Goal: Information Seeking & Learning: Find specific fact

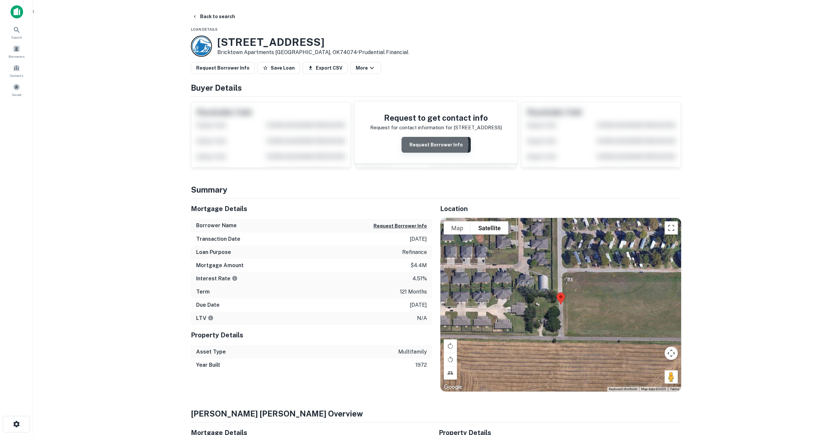
click at [431, 144] on button "Request Borrower Info" at bounding box center [436, 145] width 69 height 16
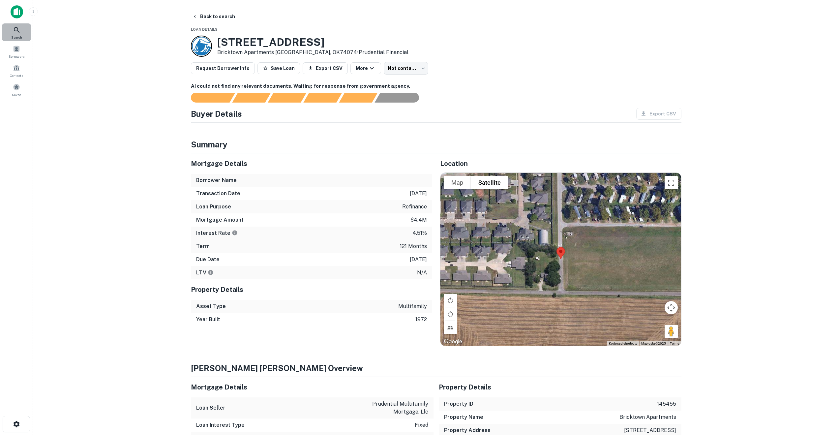
click at [18, 29] on icon at bounding box center [17, 30] width 8 height 8
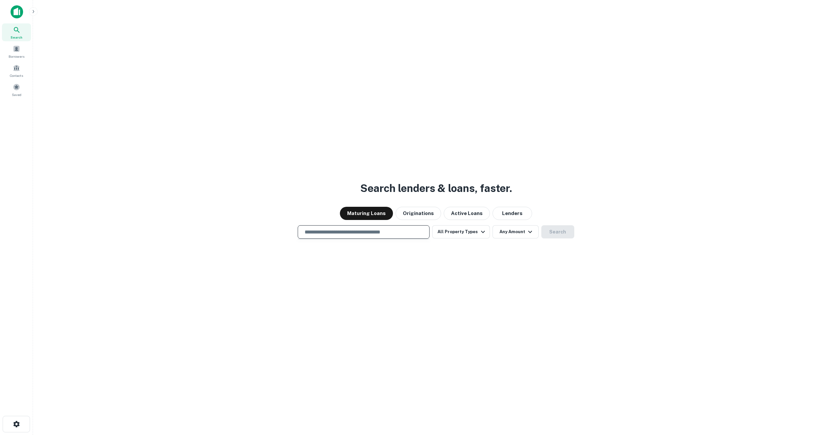
click at [330, 234] on input "text" at bounding box center [364, 232] width 126 height 8
paste input "**********"
type input "**********"
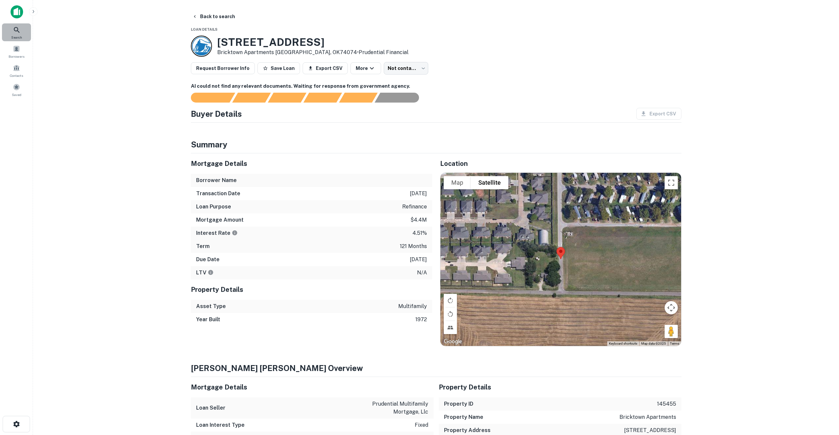
click at [16, 34] on icon at bounding box center [17, 30] width 8 height 8
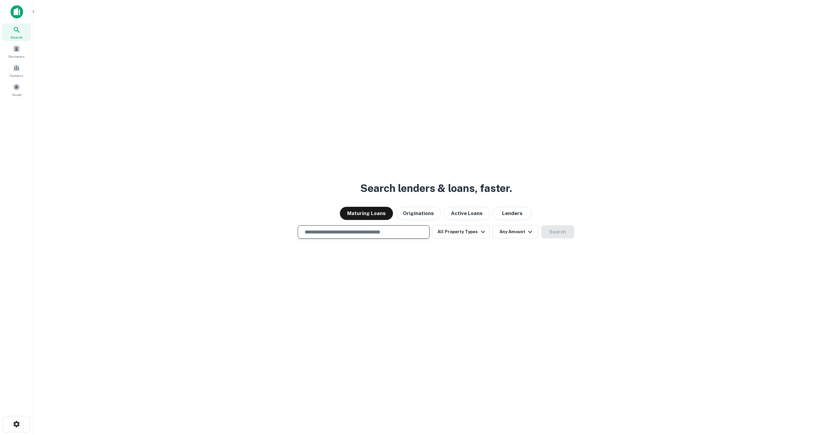
click at [338, 233] on input "text" at bounding box center [364, 232] width 126 height 8
paste input "**********"
type input "**********"
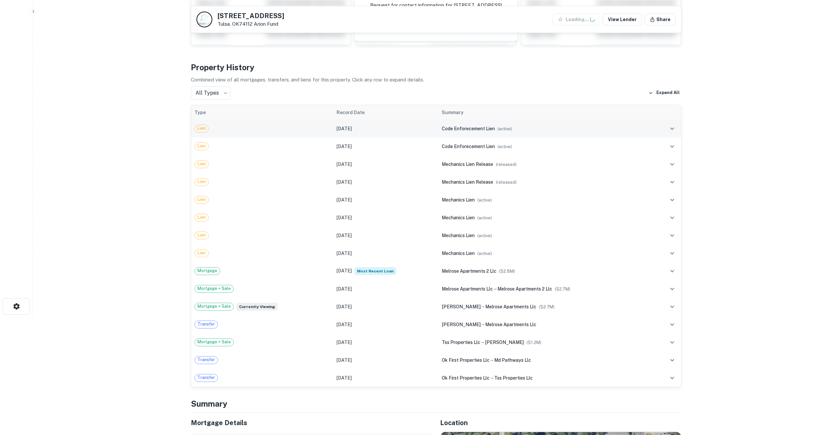
scroll to position [118, 0]
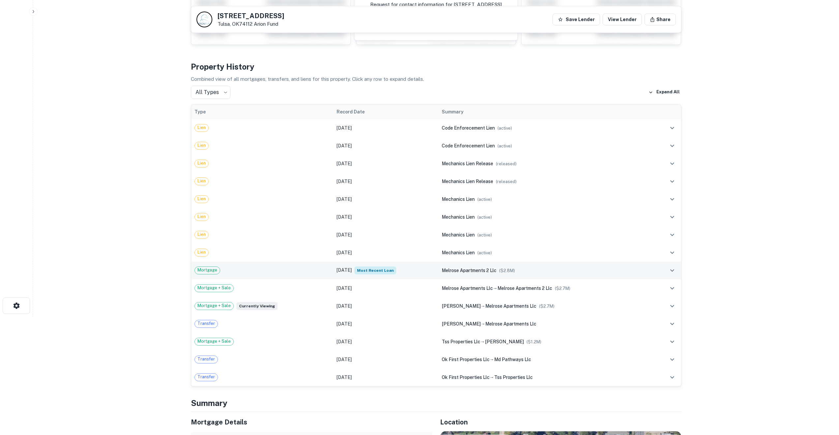
click at [234, 271] on div "Mortgage" at bounding box center [263, 270] width 136 height 8
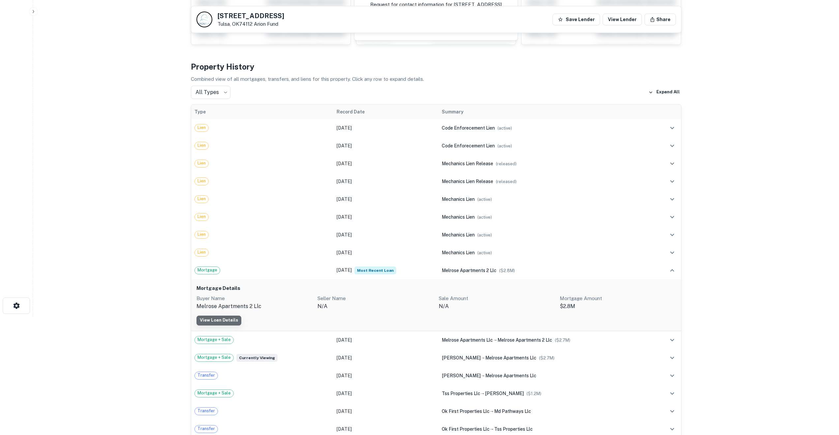
click at [231, 320] on link "View Loan Details" at bounding box center [219, 321] width 45 height 10
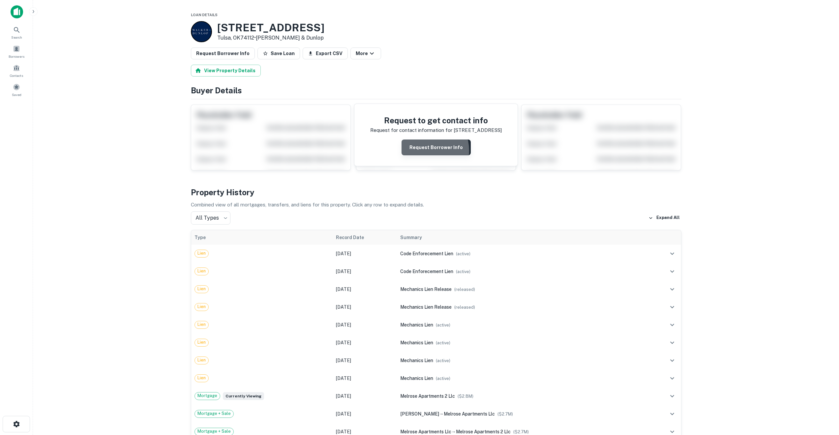
click at [423, 151] on button "Request Borrower Info" at bounding box center [436, 148] width 69 height 16
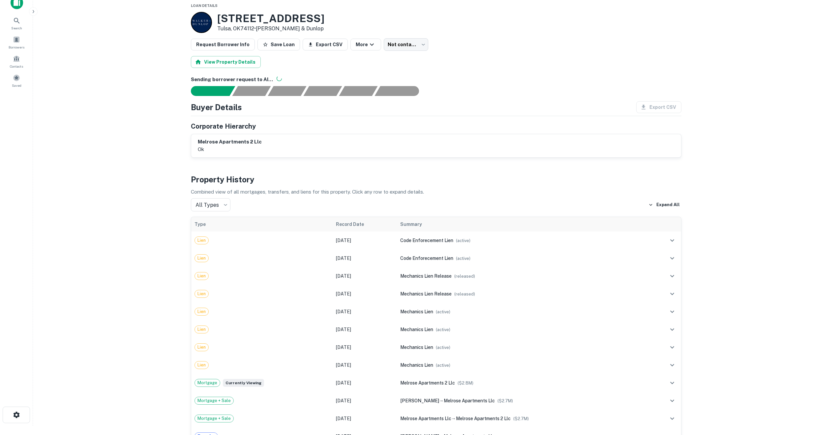
scroll to position [10, 0]
click at [266, 44] on button "Save Loan" at bounding box center [279, 44] width 43 height 12
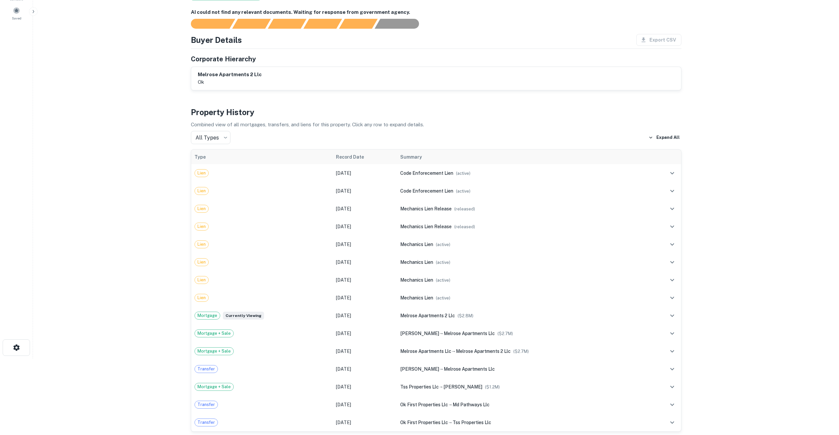
scroll to position [0, 0]
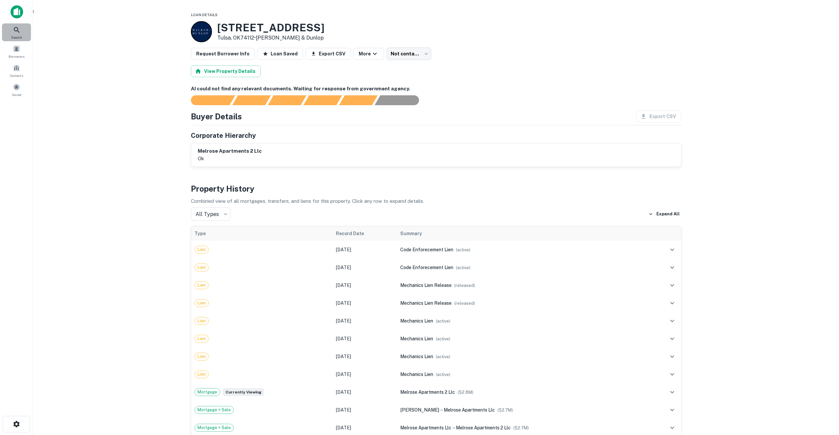
click at [16, 31] on icon at bounding box center [17, 30] width 6 height 6
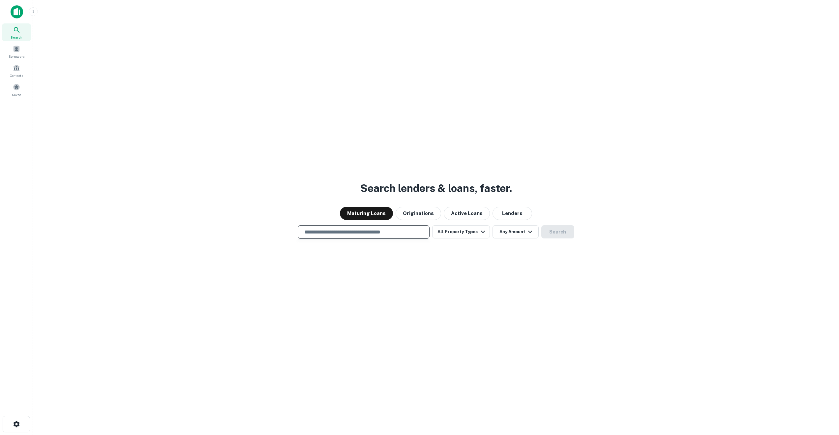
click at [311, 234] on input "text" at bounding box center [364, 232] width 126 height 8
paste input "**********"
type input "**********"
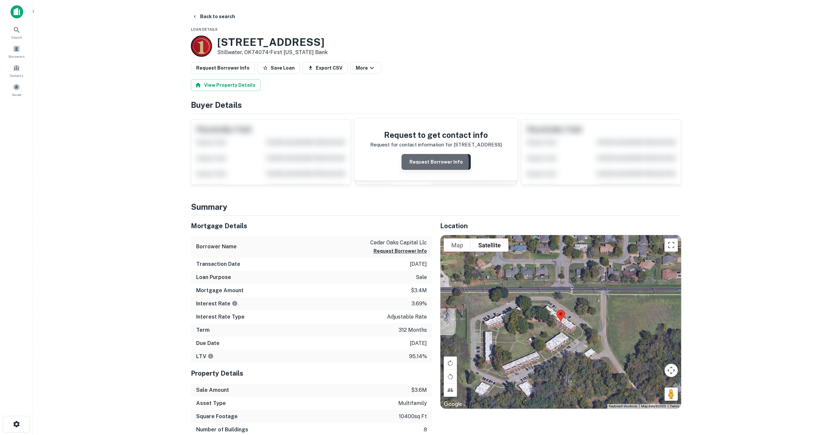
click at [427, 164] on button "Request Borrower Info" at bounding box center [436, 162] width 69 height 16
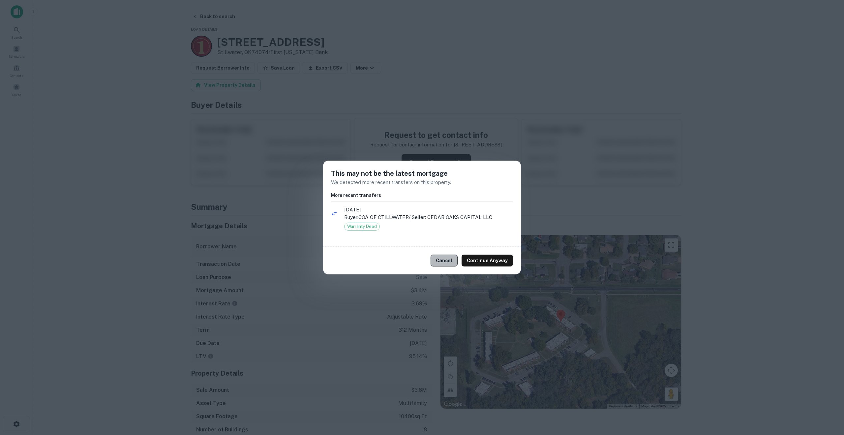
click at [450, 258] on button "Cancel" at bounding box center [444, 261] width 27 height 12
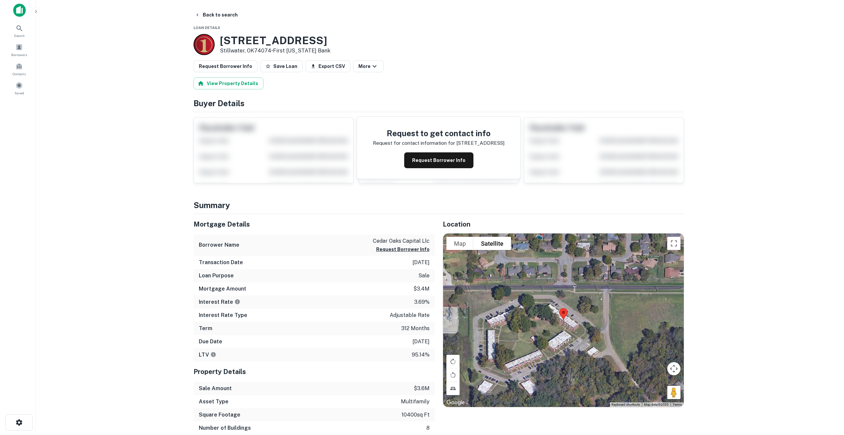
scroll to position [2, 0]
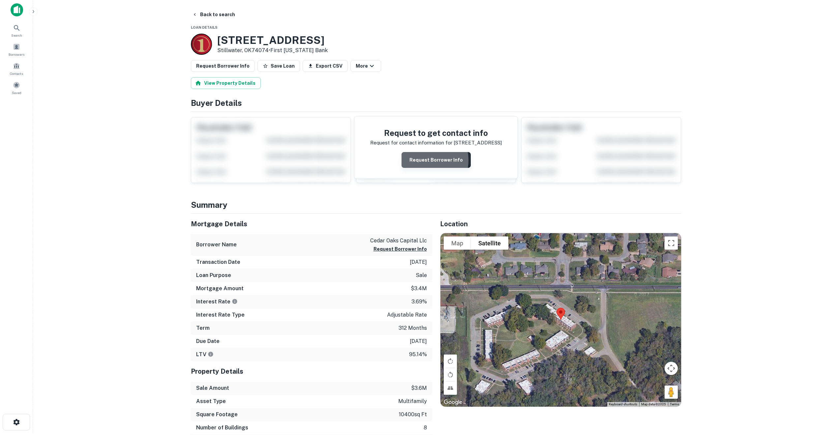
click at [421, 160] on button "Request Borrower Info" at bounding box center [436, 160] width 69 height 16
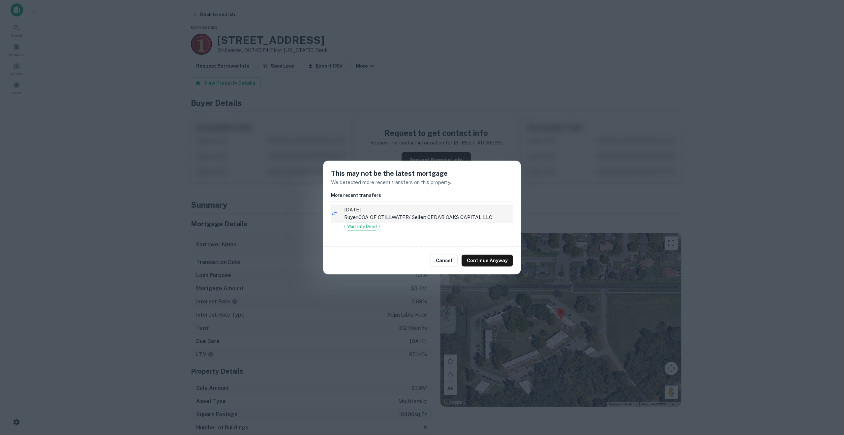
click at [370, 219] on p "Buyer: COA OF CTILLWATER / Seller: CEDAR OAKS CAPITAL LLC" at bounding box center [428, 217] width 169 height 8
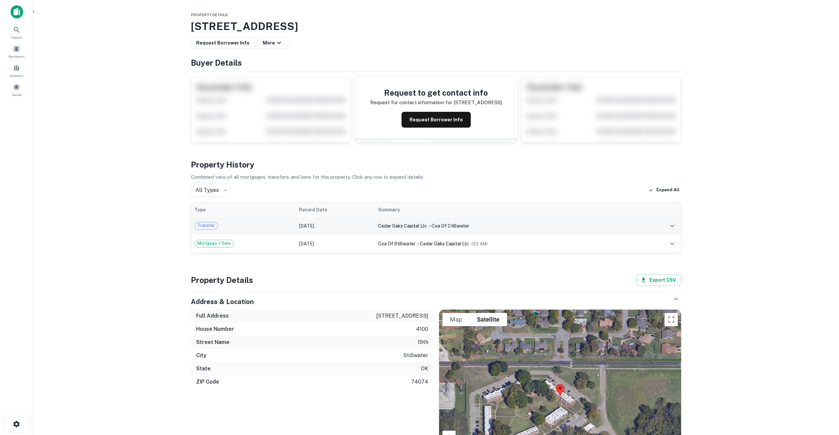
click at [394, 225] on span "cedar oaks capital llc" at bounding box center [402, 225] width 49 height 5
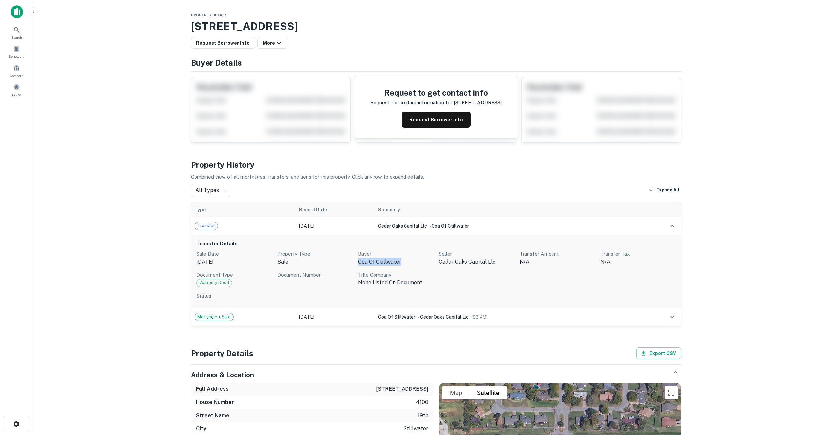
drag, startPoint x: 358, startPoint y: 262, endPoint x: 401, endPoint y: 260, distance: 43.2
click at [401, 260] on p "coa of ctillwater" at bounding box center [396, 262] width 76 height 8
copy p "coa of ctillwater"
click at [426, 124] on button "Request Borrower Info" at bounding box center [436, 120] width 69 height 16
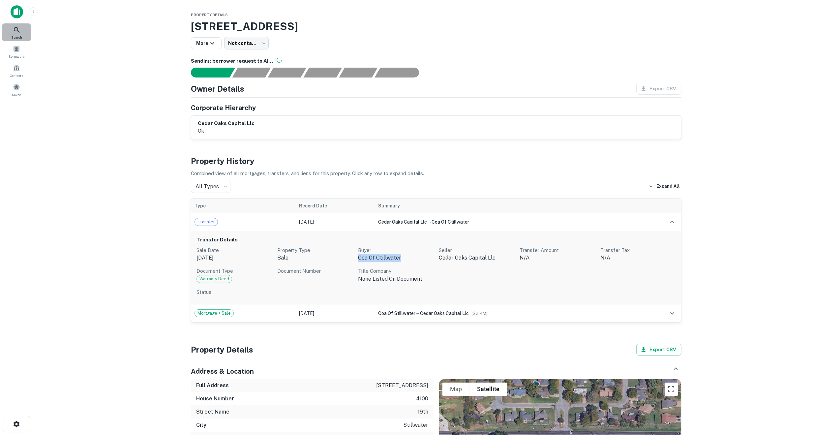
click at [12, 33] on div "Search" at bounding box center [16, 32] width 29 height 18
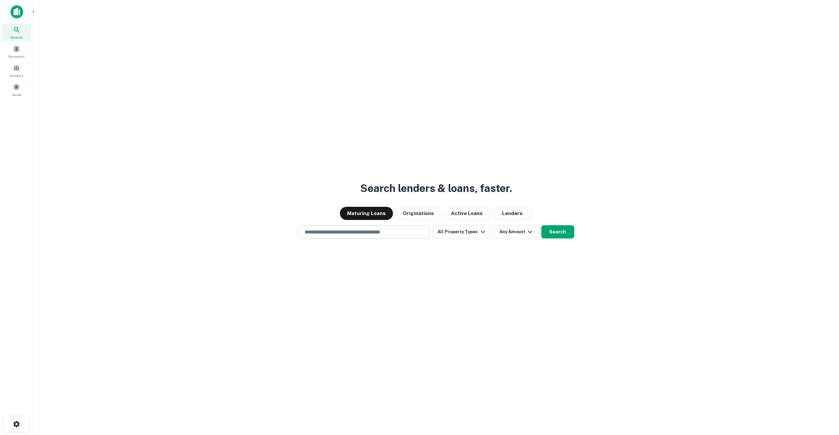
click at [337, 237] on div "​" at bounding box center [364, 232] width 132 height 14
paste input "**********"
type input "**********"
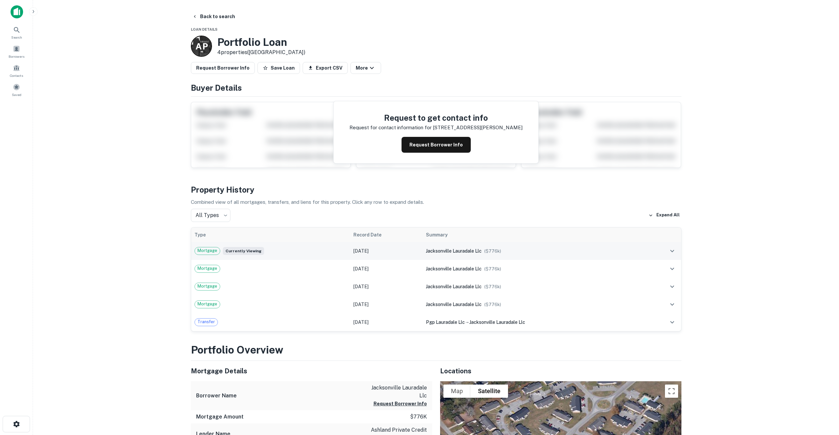
click at [366, 250] on td "Mar 27, 2025" at bounding box center [386, 251] width 72 height 18
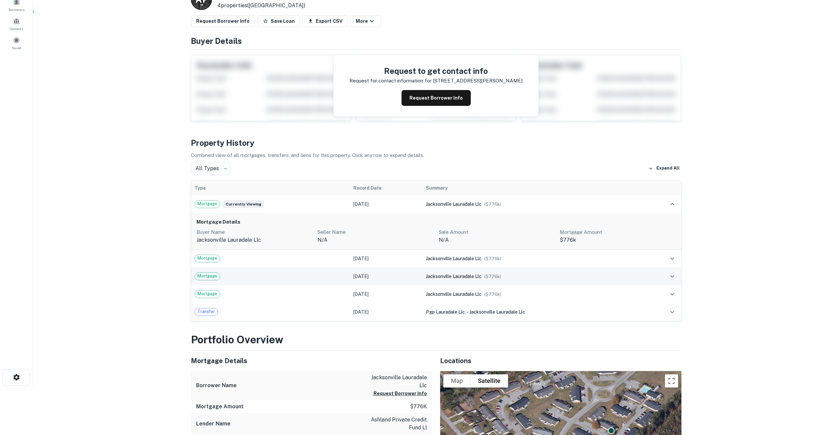
scroll to position [49, 0]
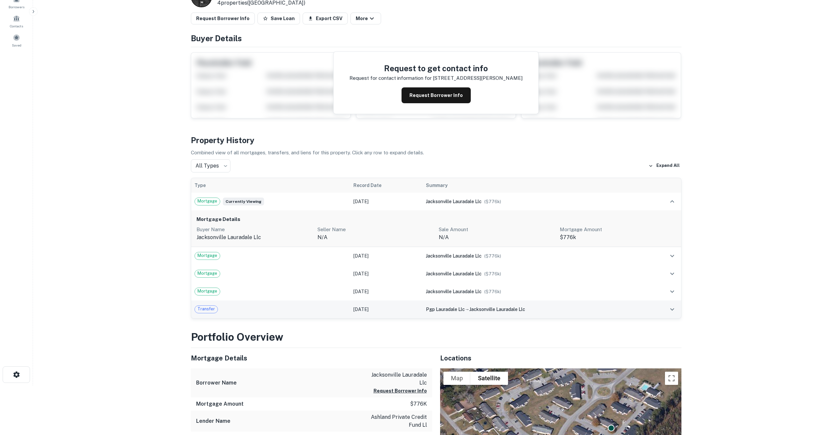
click at [365, 311] on td "Mar 29, 2022" at bounding box center [386, 309] width 72 height 18
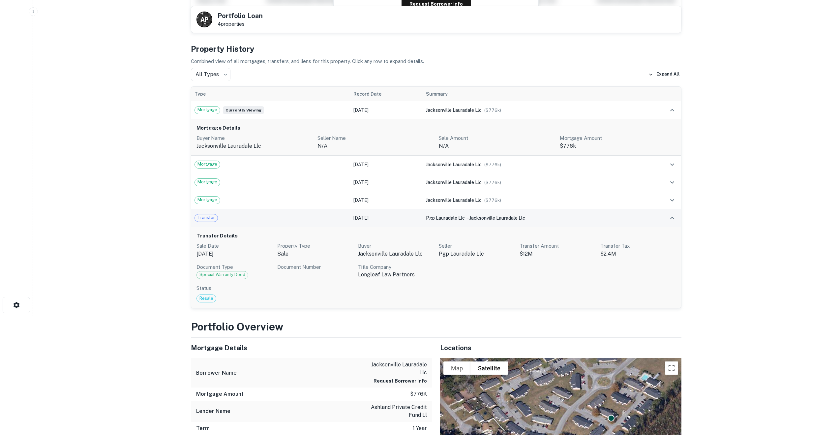
scroll to position [121, 0]
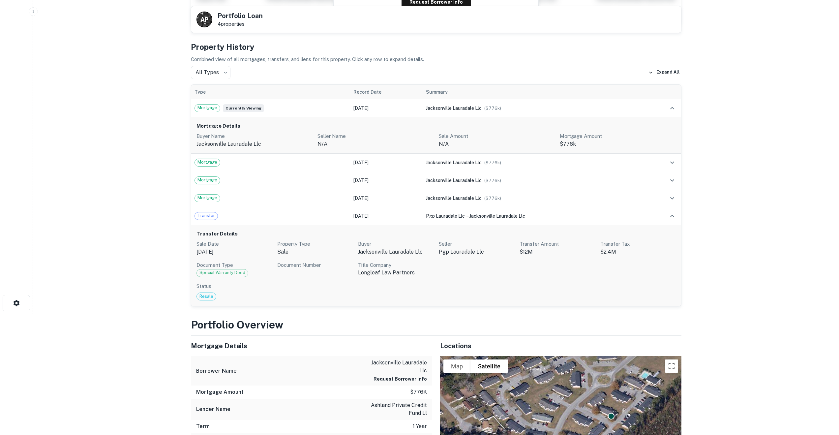
click at [361, 252] on p "jacksonville lauradale llc" at bounding box center [396, 252] width 76 height 8
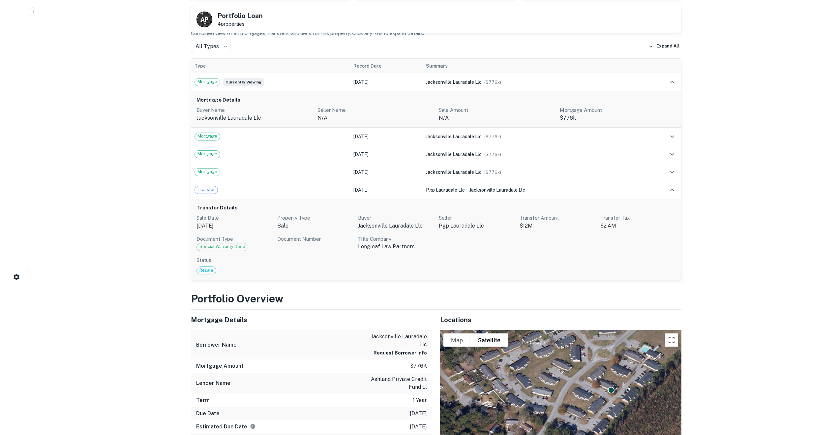
scroll to position [147, 0]
click at [208, 271] on span "Resale" at bounding box center [206, 270] width 19 height 7
click at [216, 222] on p "Mar 28, 2022" at bounding box center [235, 226] width 76 height 8
click at [208, 268] on span "Resale" at bounding box center [206, 270] width 19 height 7
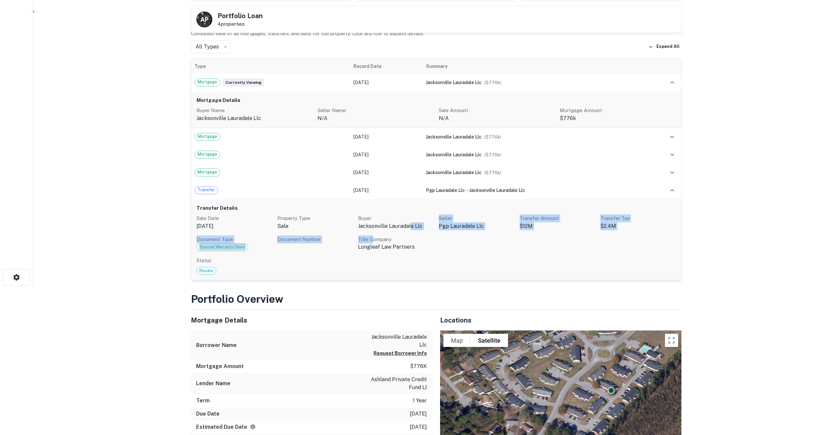
drag, startPoint x: 410, startPoint y: 224, endPoint x: 373, endPoint y: 241, distance: 40.2
click at [373, 241] on div "Sale Date Mar 28, 2022 Property Type sale Buyer jacksonville lauradale llc Sell…" at bounding box center [437, 232] width 480 height 37
click at [373, 241] on p "Title Company" at bounding box center [396, 239] width 76 height 8
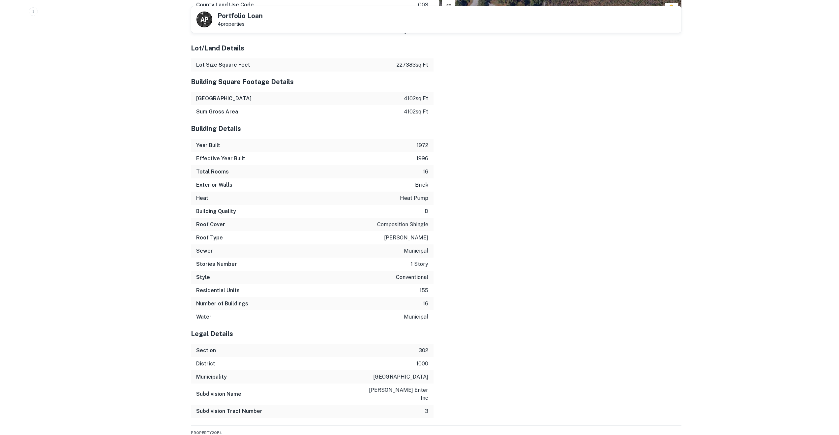
scroll to position [961, 0]
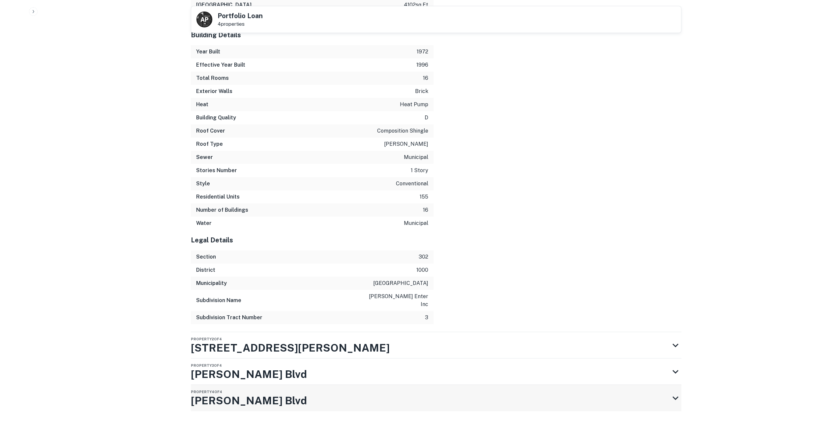
click at [240, 397] on h3 "Aragona Blvd" at bounding box center [249, 401] width 116 height 16
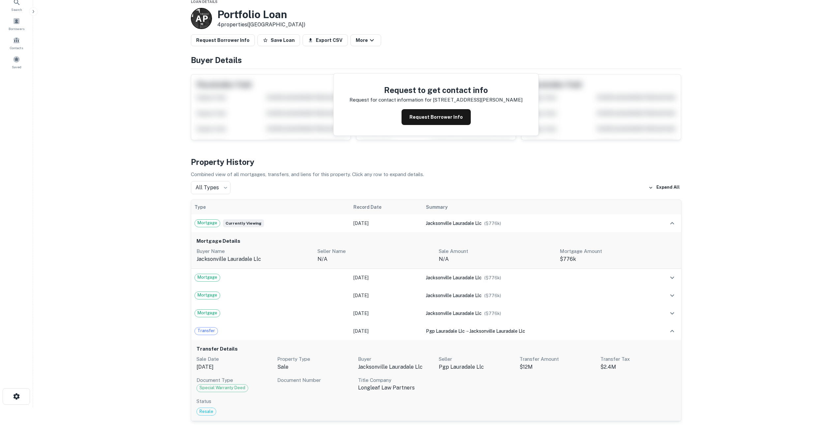
scroll to position [27, 0]
click at [213, 278] on span "Mortgage" at bounding box center [207, 277] width 25 height 7
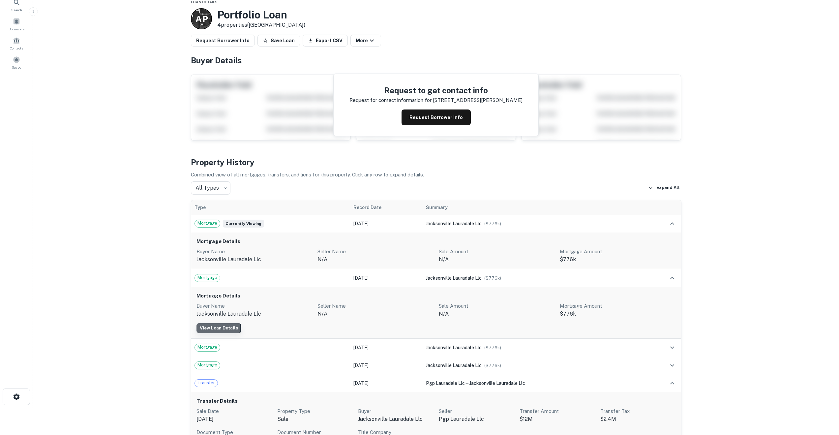
click at [212, 328] on link "View Loan Details" at bounding box center [219, 328] width 45 height 10
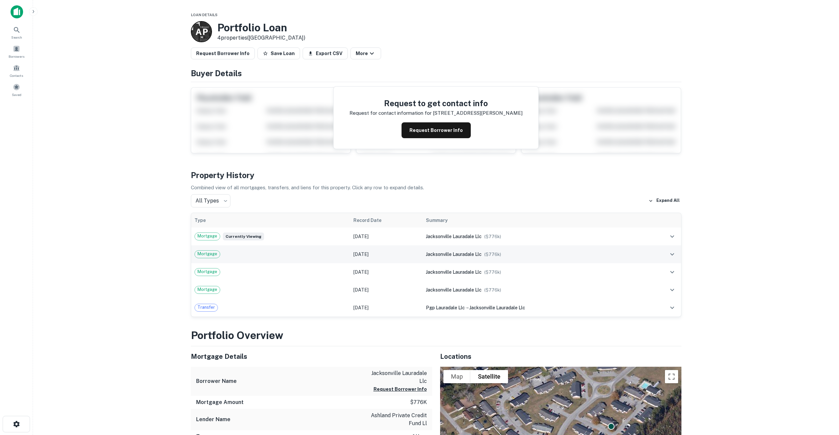
scroll to position [15, 0]
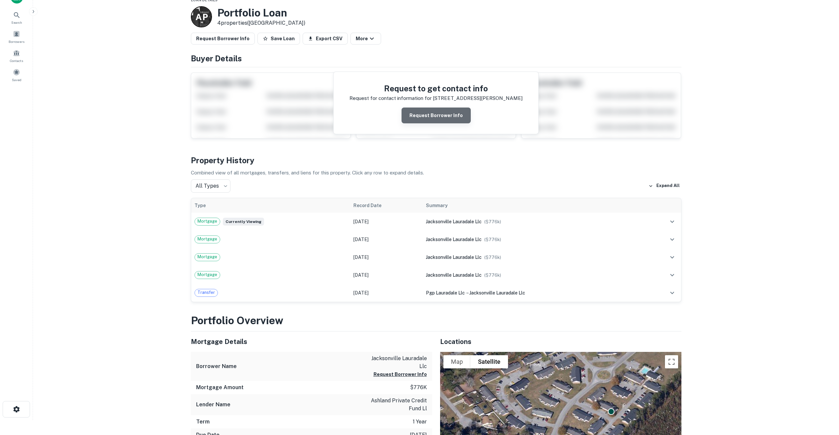
click at [450, 114] on button "Request Borrower Info" at bounding box center [436, 116] width 69 height 16
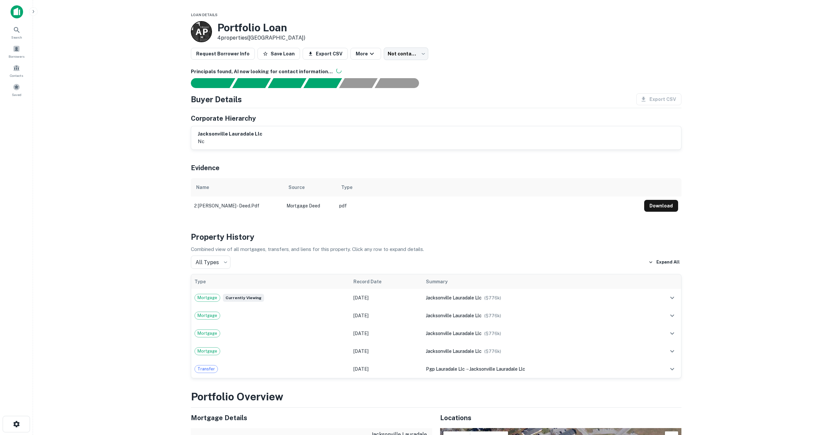
scroll to position [1, 0]
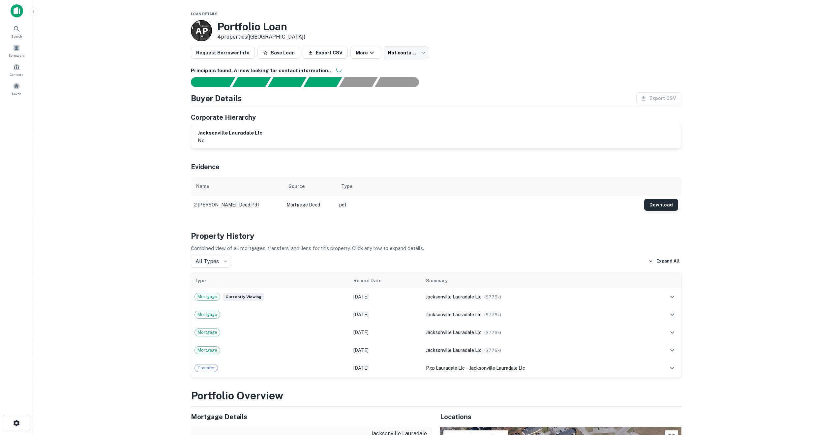
click at [665, 204] on button "Download" at bounding box center [661, 205] width 34 height 12
